Goal: Information Seeking & Learning: Learn about a topic

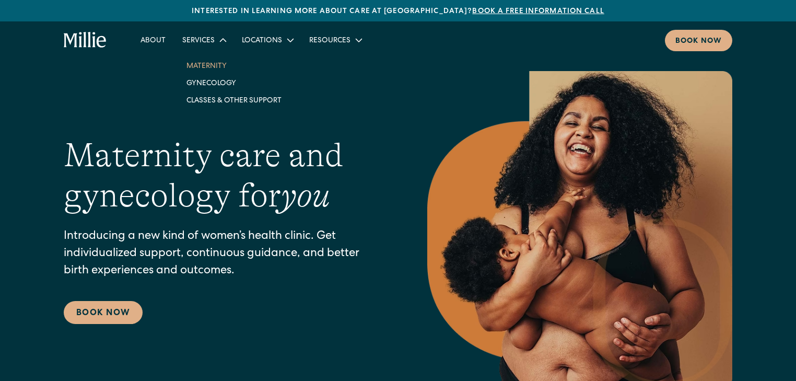
click at [215, 64] on link "Maternity" at bounding box center [234, 65] width 112 height 17
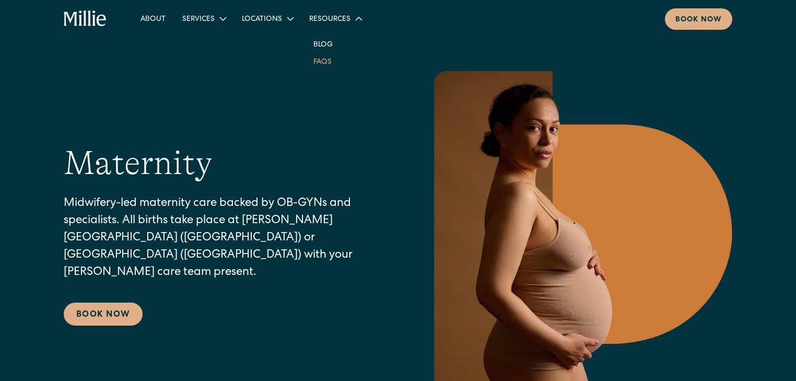
click at [322, 65] on link "FAQs" at bounding box center [322, 61] width 35 height 17
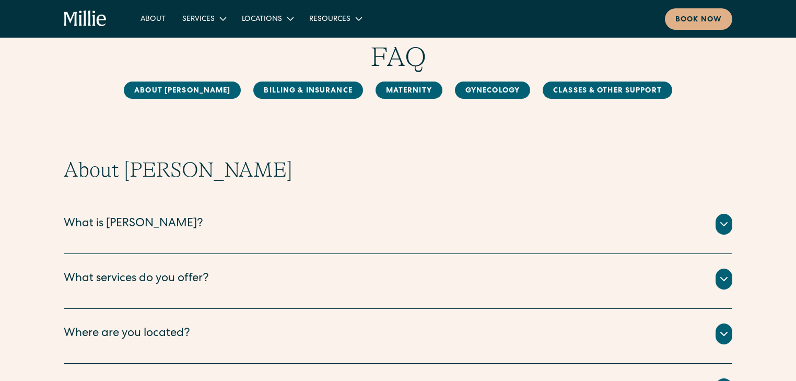
scroll to position [125, 0]
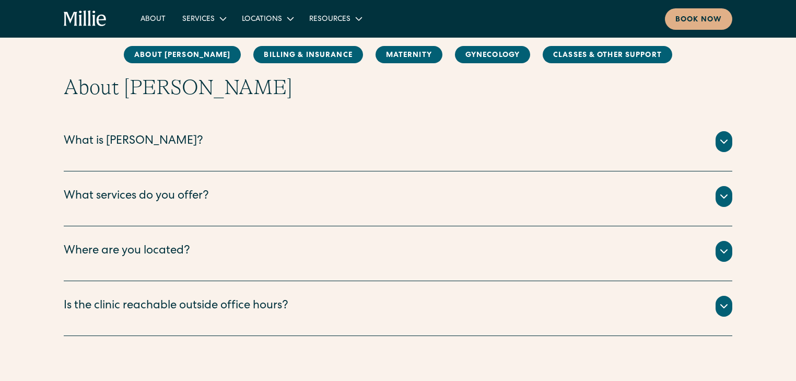
click at [720, 150] on div at bounding box center [723, 141] width 17 height 21
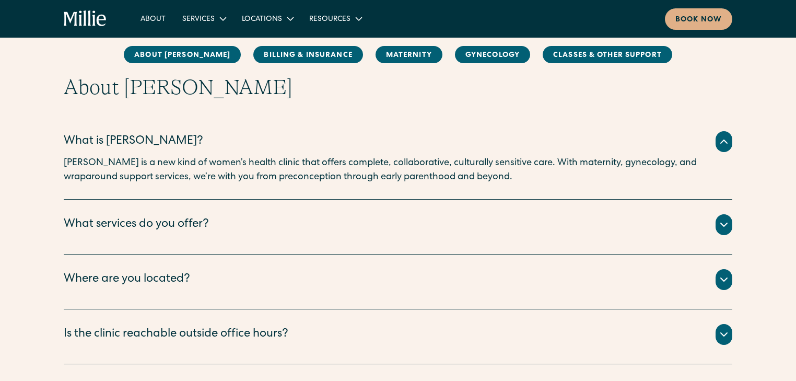
click at [721, 229] on icon at bounding box center [724, 224] width 13 height 13
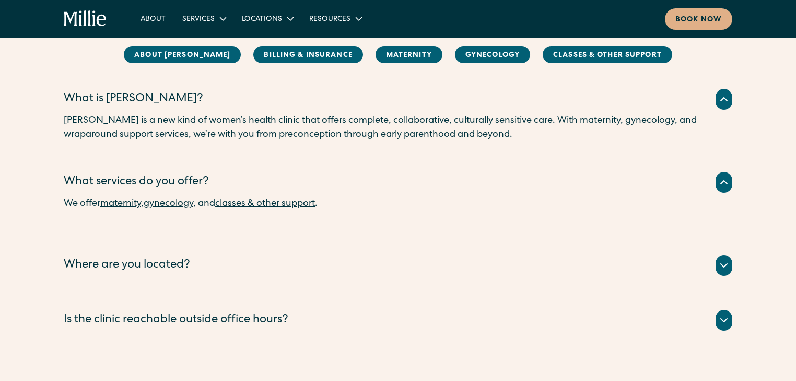
scroll to position [209, 0]
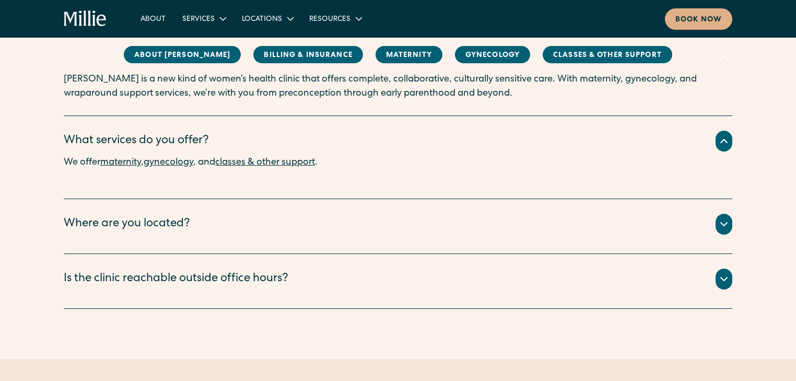
click at [724, 225] on icon at bounding box center [724, 223] width 6 height 3
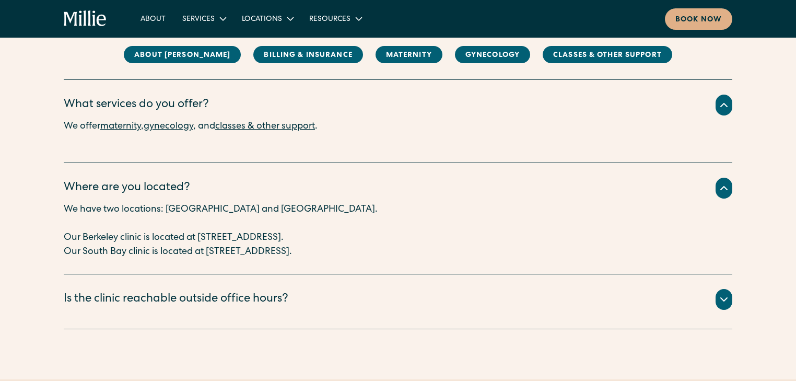
scroll to position [292, 0]
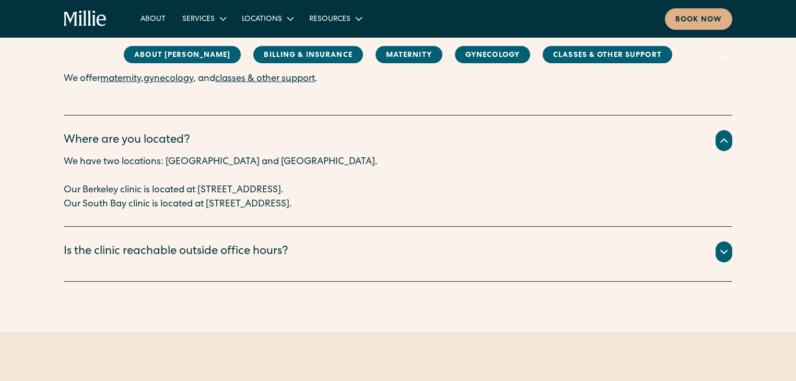
click at [721, 244] on div at bounding box center [723, 251] width 17 height 21
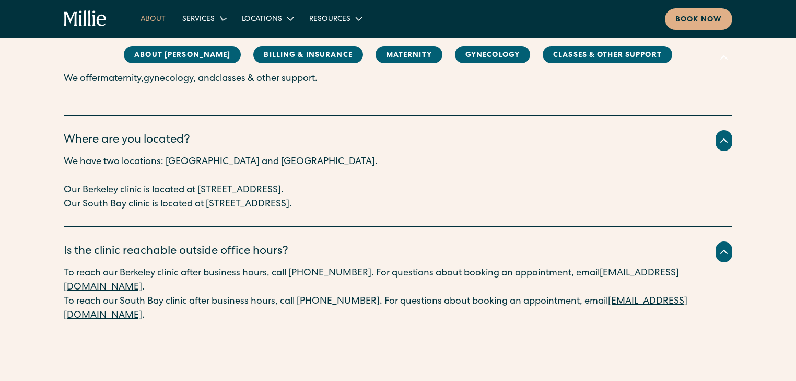
click at [154, 15] on link "About" at bounding box center [153, 18] width 42 height 17
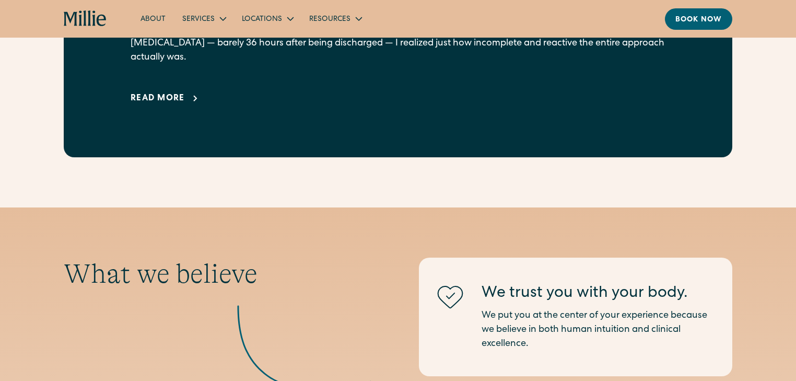
scroll to position [877, 0]
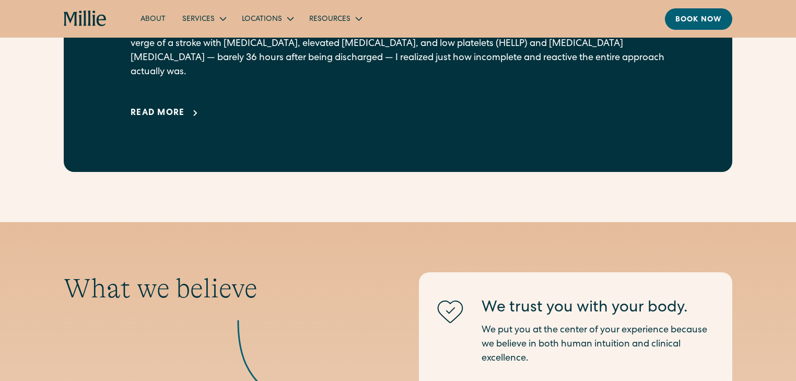
click at [158, 15] on link "About" at bounding box center [153, 18] width 42 height 17
